Goal: Register for event/course

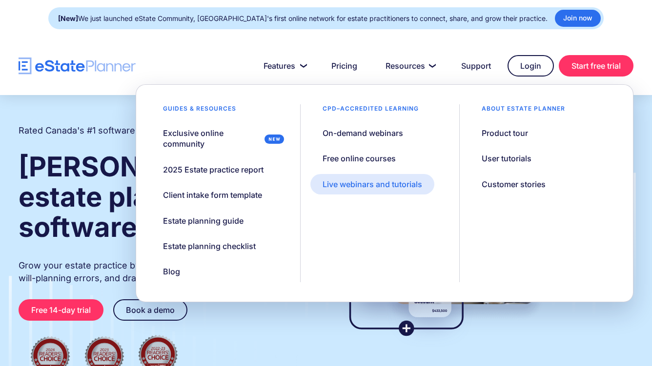
click at [383, 183] on div "Live webinars and tutorials" at bounding box center [372, 184] width 100 height 11
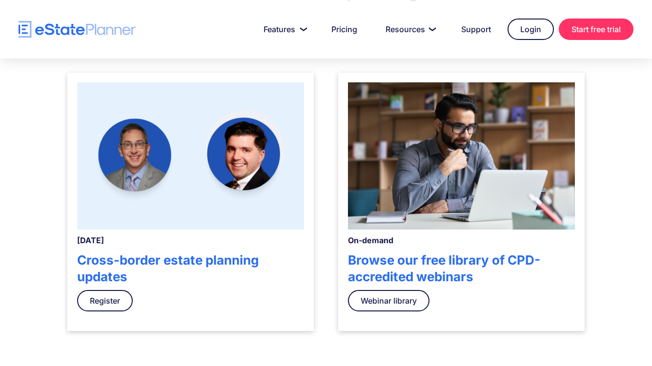
scroll to position [325, 0]
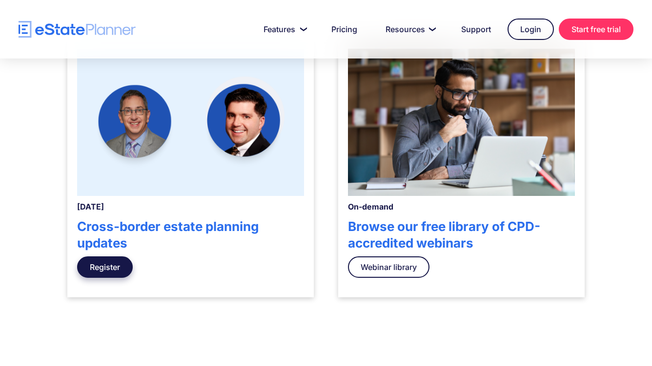
click at [112, 265] on link "Register" at bounding box center [105, 267] width 56 height 21
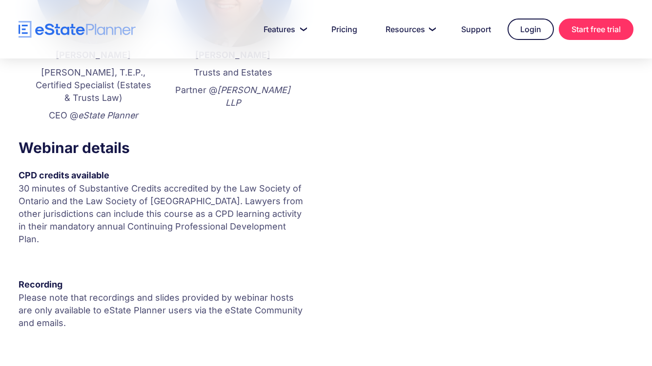
scroll to position [406, 0]
